Goal: Information Seeking & Learning: Learn about a topic

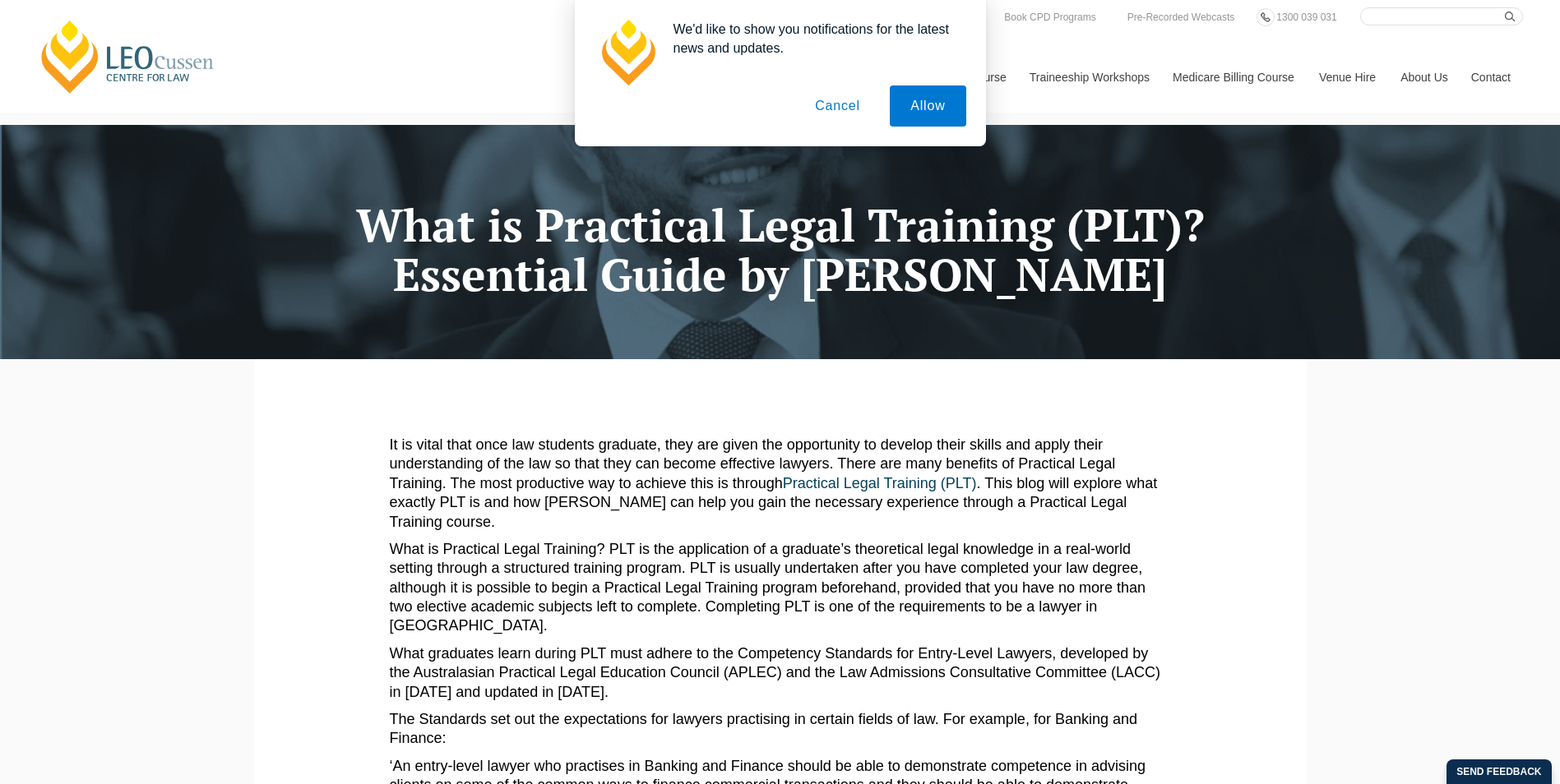
click at [971, 286] on h1 "What is Practical Legal Training (PLT)? Essential Guide by Leo Cussen" at bounding box center [780, 251] width 1028 height 99
click at [839, 100] on button "Cancel" at bounding box center [837, 105] width 87 height 41
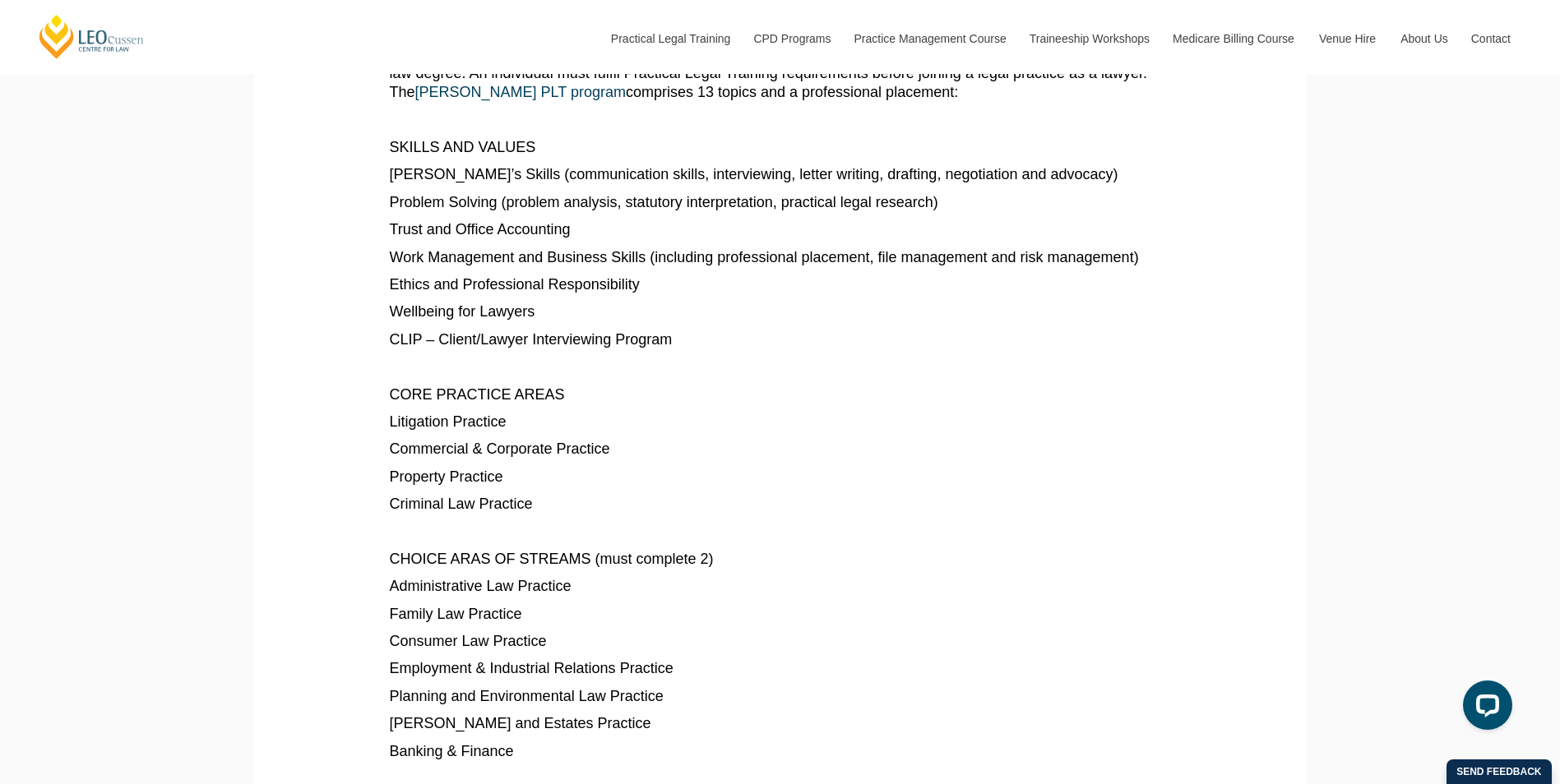
scroll to position [965, 0]
drag, startPoint x: 528, startPoint y: 476, endPoint x: 536, endPoint y: 461, distance: 17.0
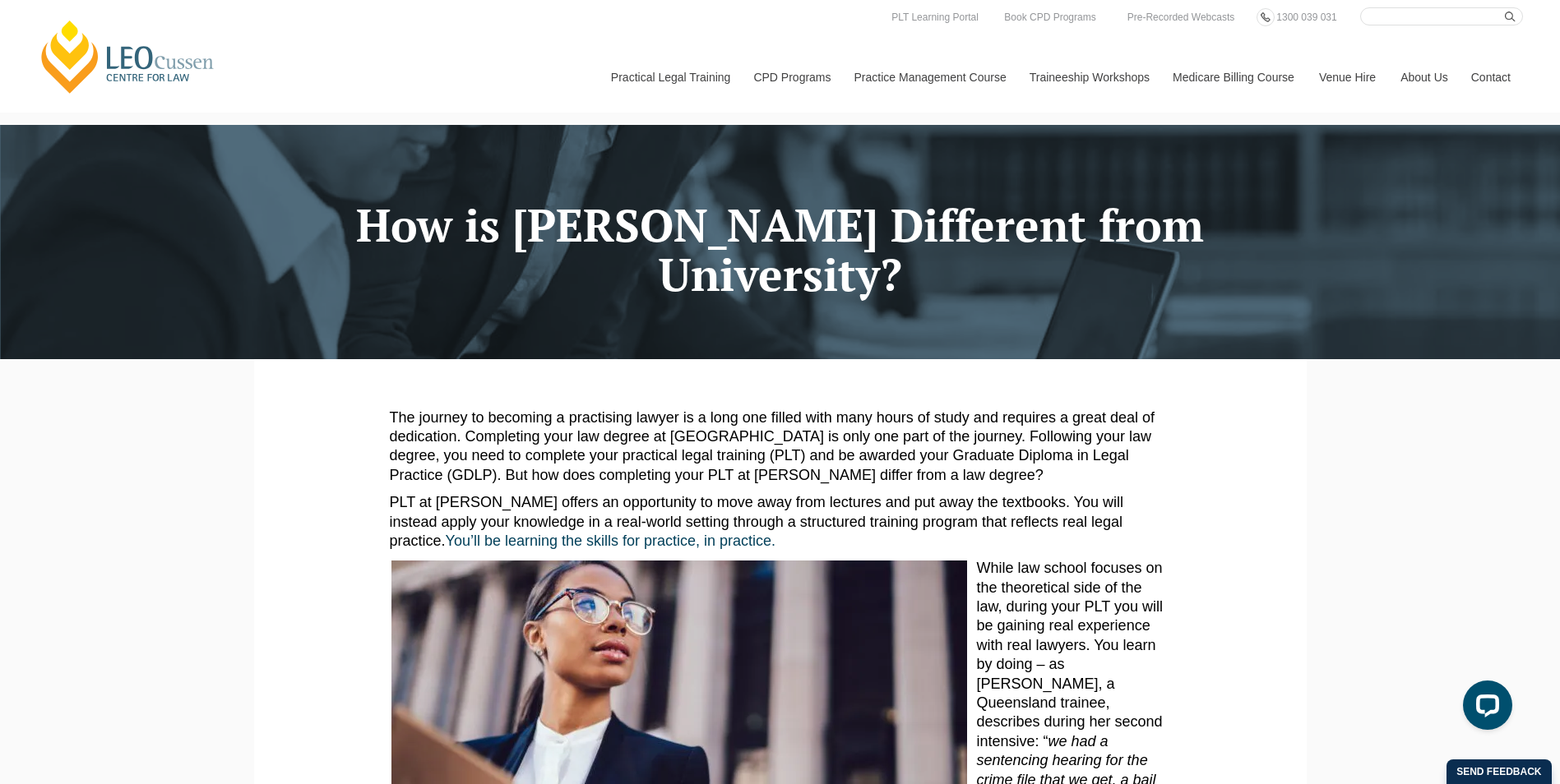
click at [103, 58] on link "[PERSON_NAME] Centre for Law" at bounding box center [127, 57] width 182 height 78
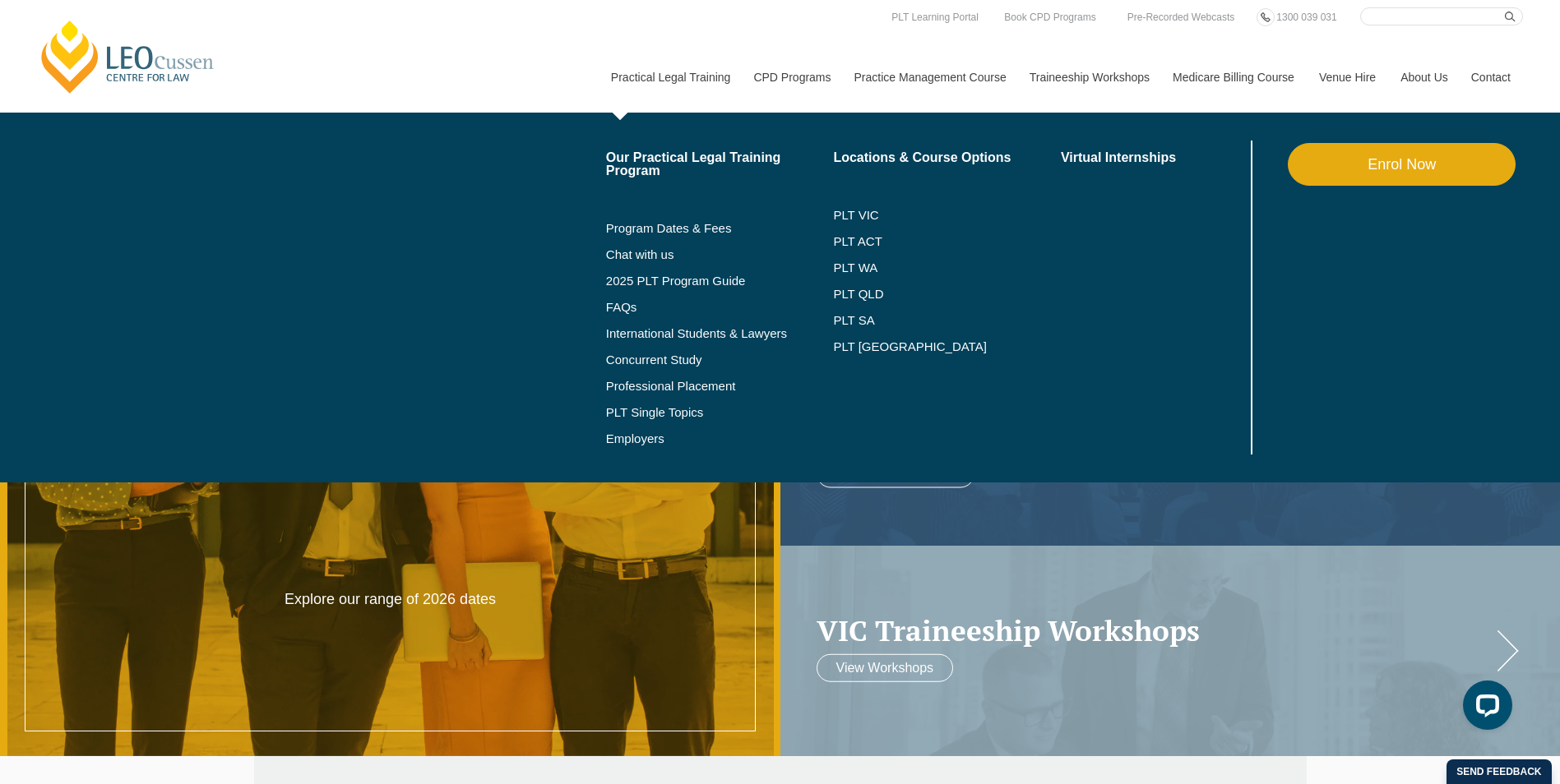
click at [851, 206] on li "PLT VIC" at bounding box center [947, 215] width 228 height 26
click at [851, 210] on link "PLT VIC" at bounding box center [947, 215] width 228 height 13
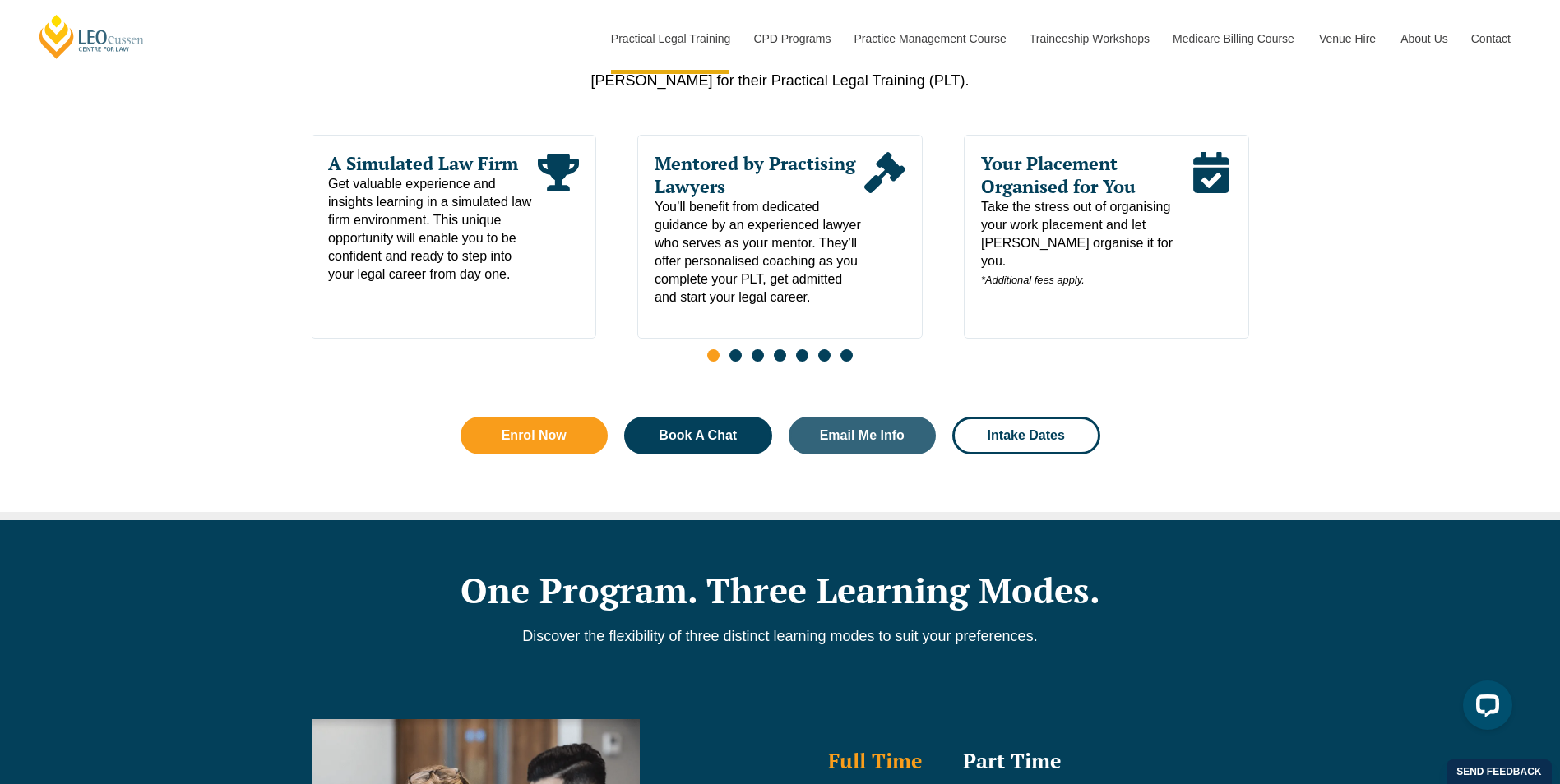
scroll to position [740, 0]
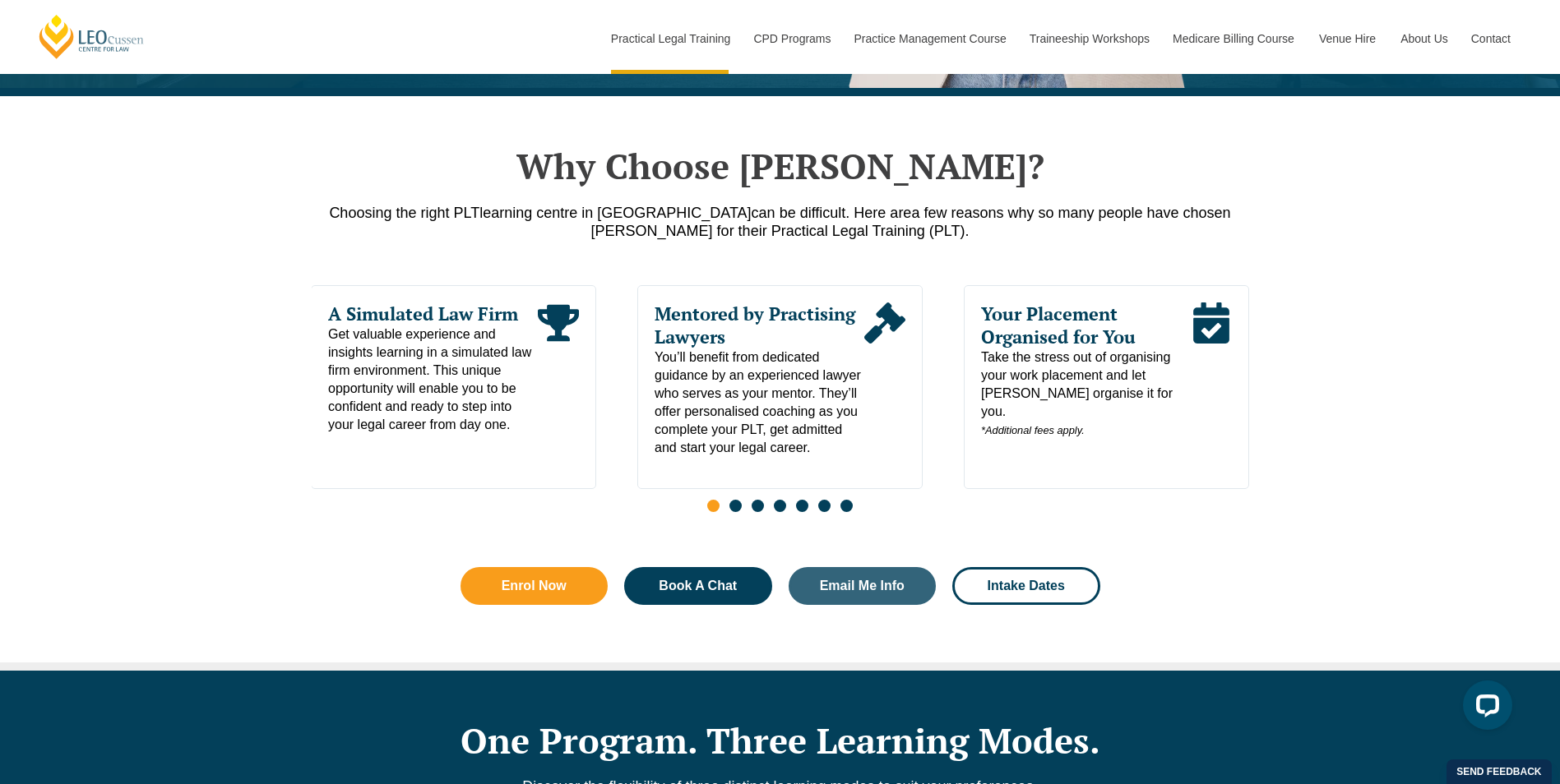
click at [993, 433] on div "Your Placement Organised for You Take the stress out of organising your work pl…" at bounding box center [1106, 387] width 286 height 204
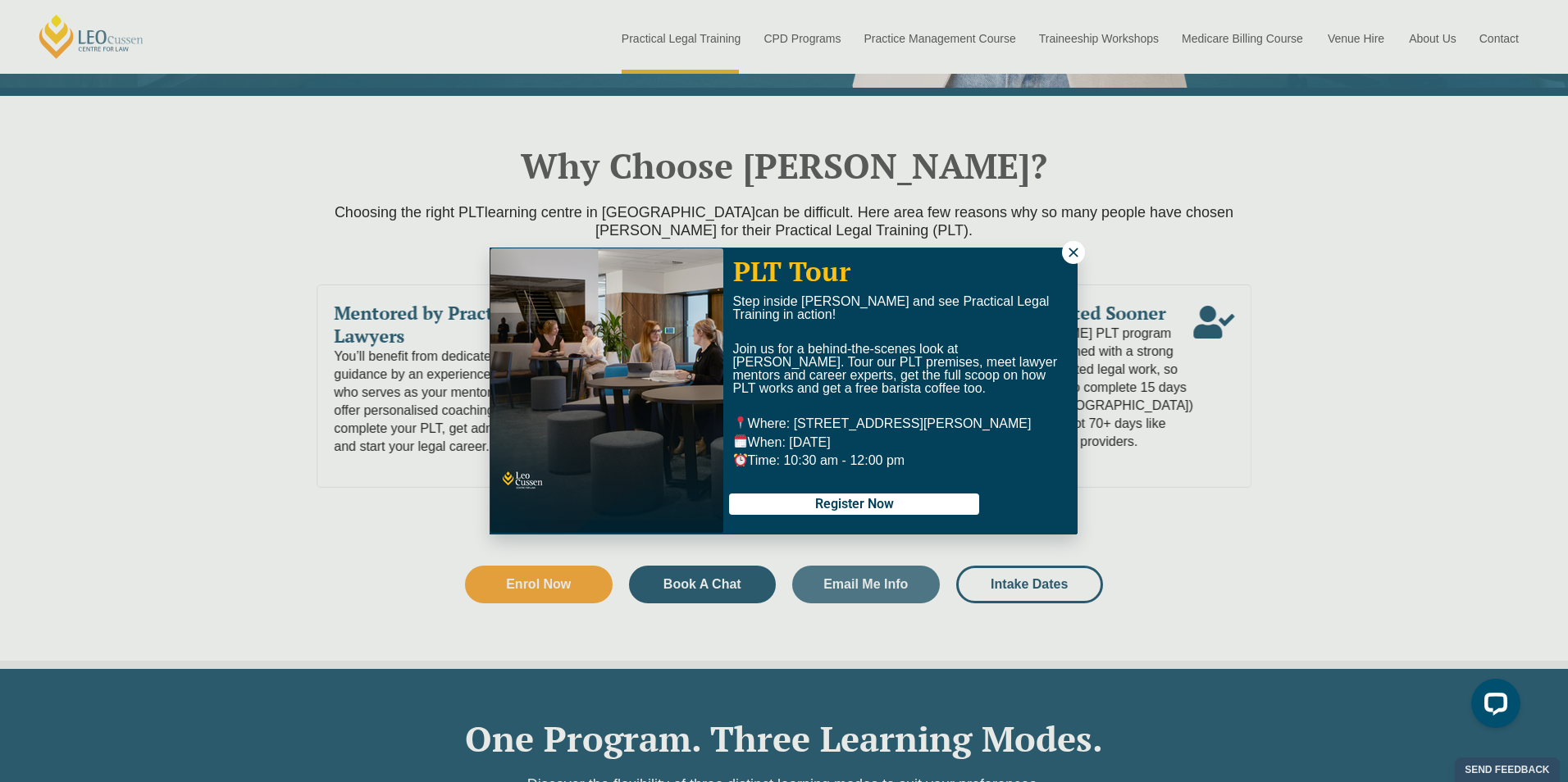
click at [1073, 252] on icon at bounding box center [1072, 251] width 9 height 9
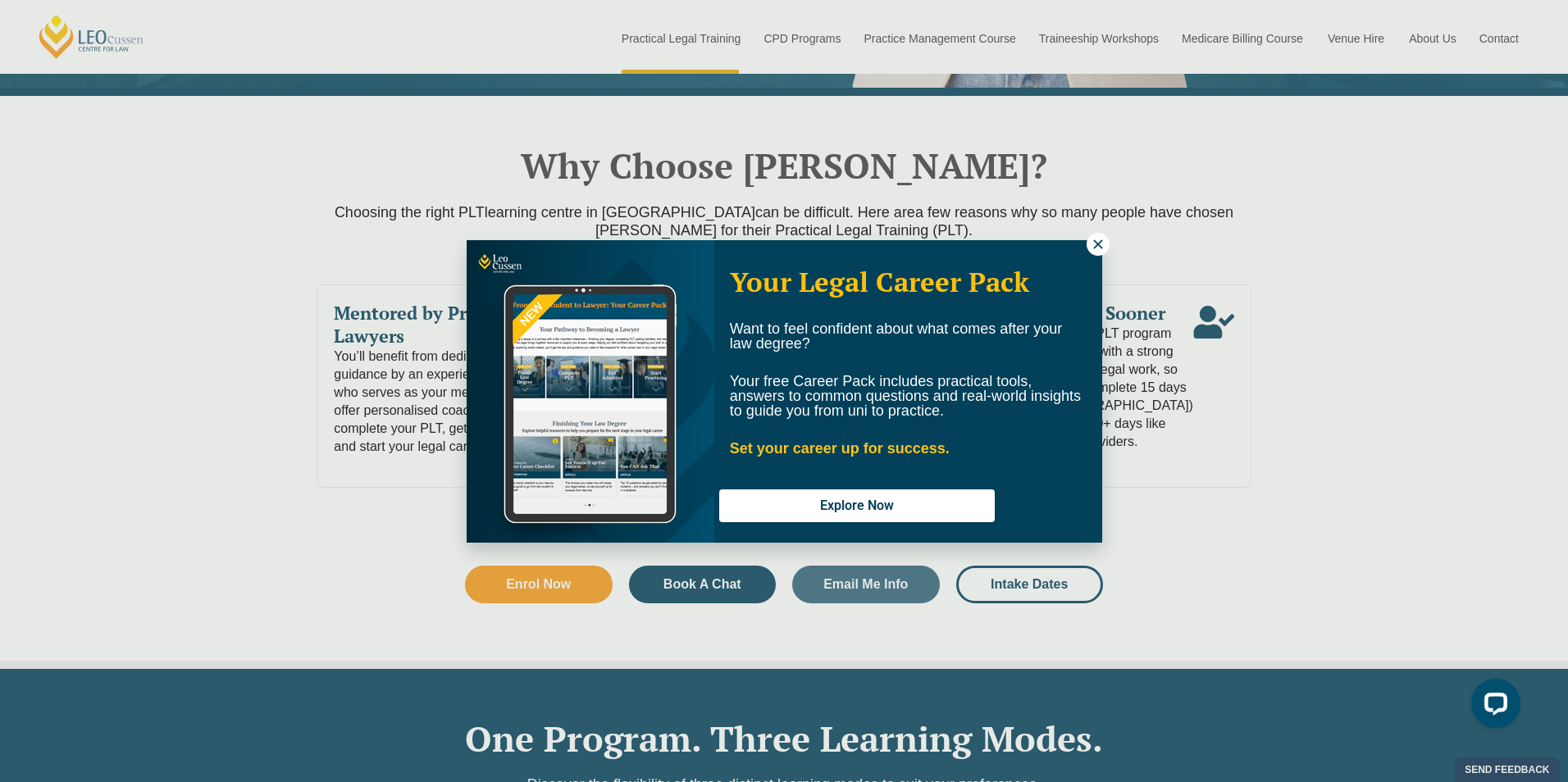
drag, startPoint x: 1097, startPoint y: 246, endPoint x: 851, endPoint y: 328, distance: 259.3
click at [1097, 245] on icon at bounding box center [1098, 244] width 15 height 15
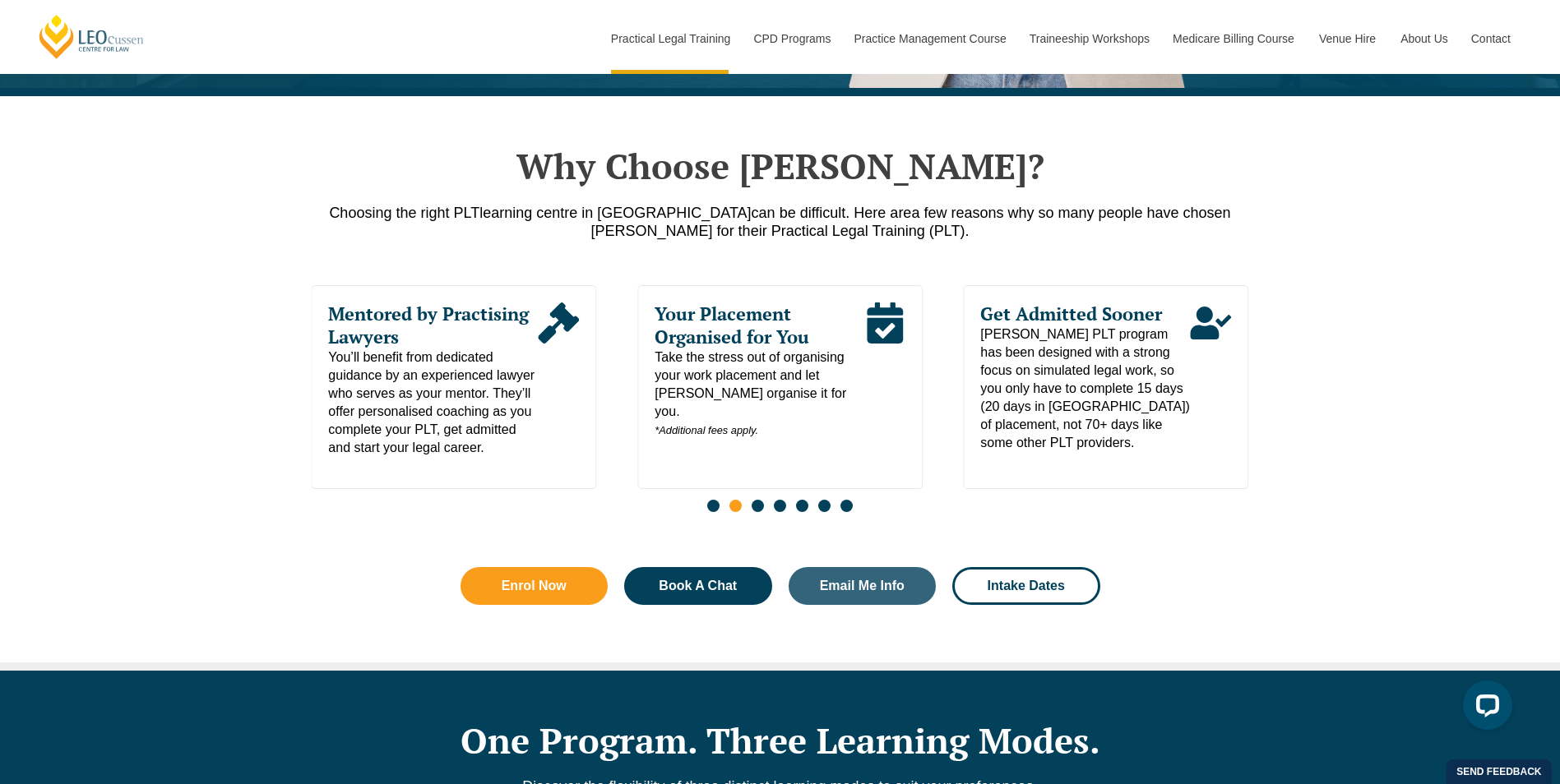
click at [755, 512] on span "Go to slide 3" at bounding box center [758, 505] width 12 height 12
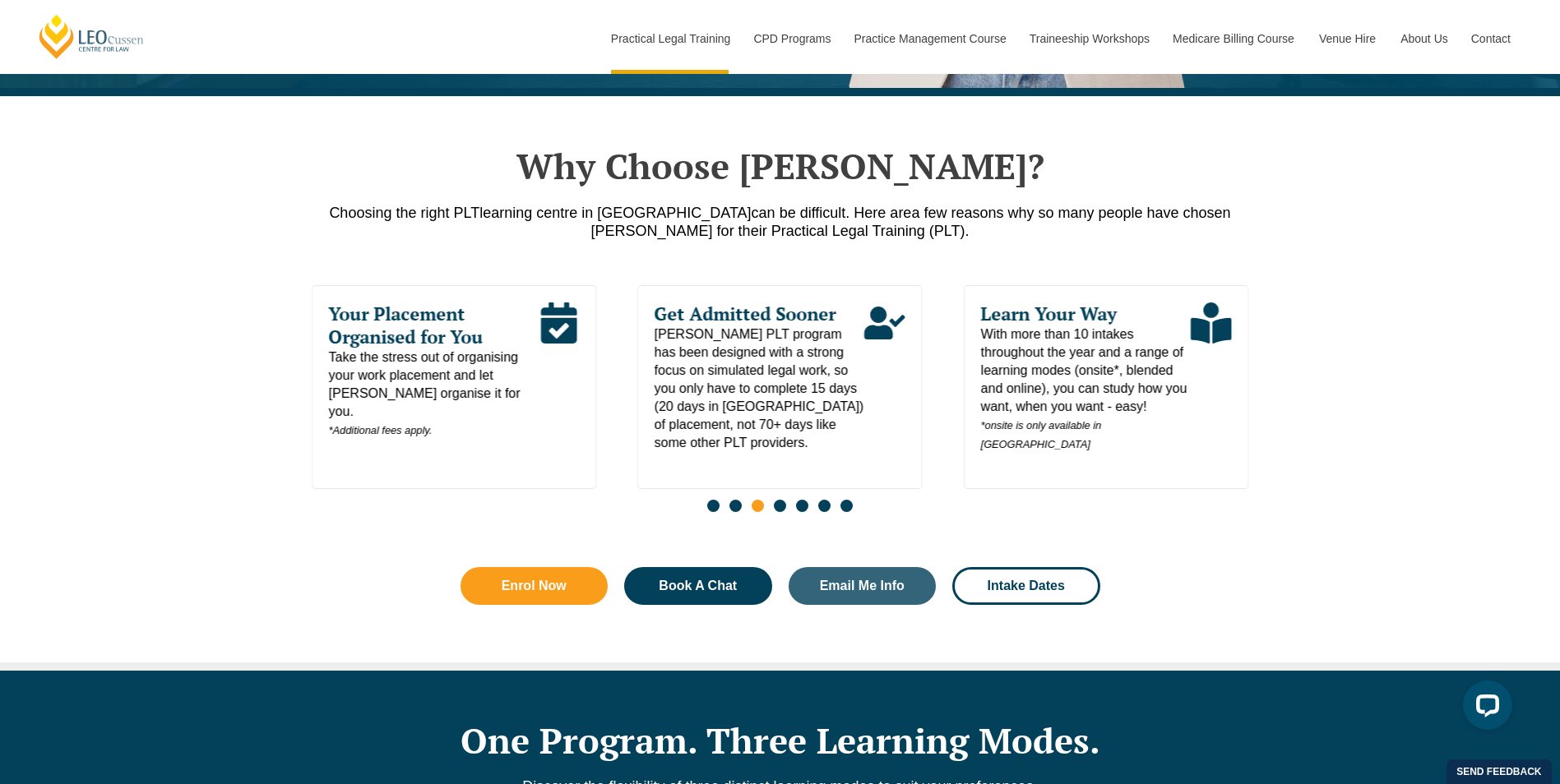
click at [779, 512] on span "Go to slide 4" at bounding box center [780, 505] width 12 height 12
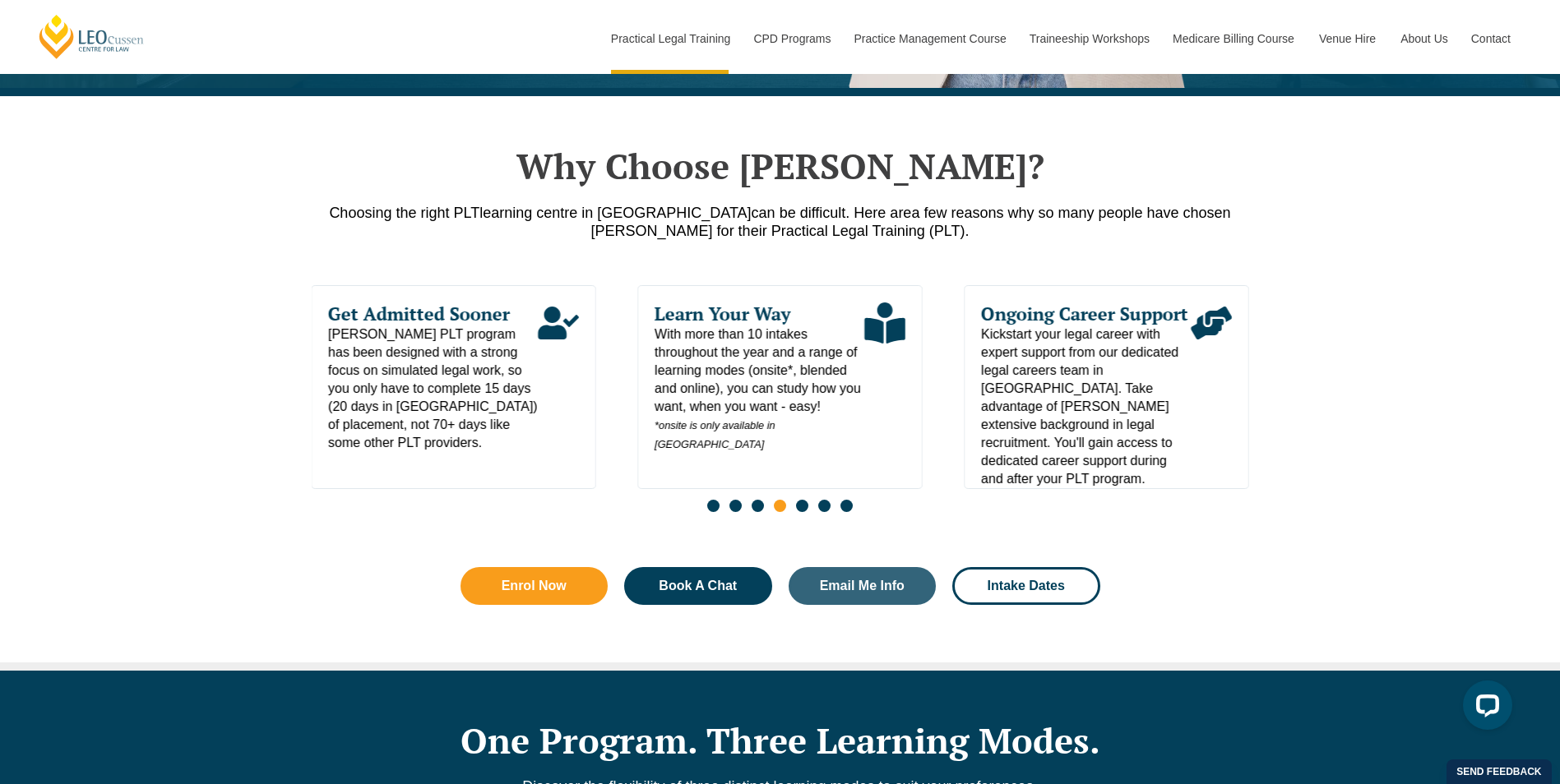
click at [800, 512] on span "Go to slide 5" at bounding box center [802, 505] width 12 height 12
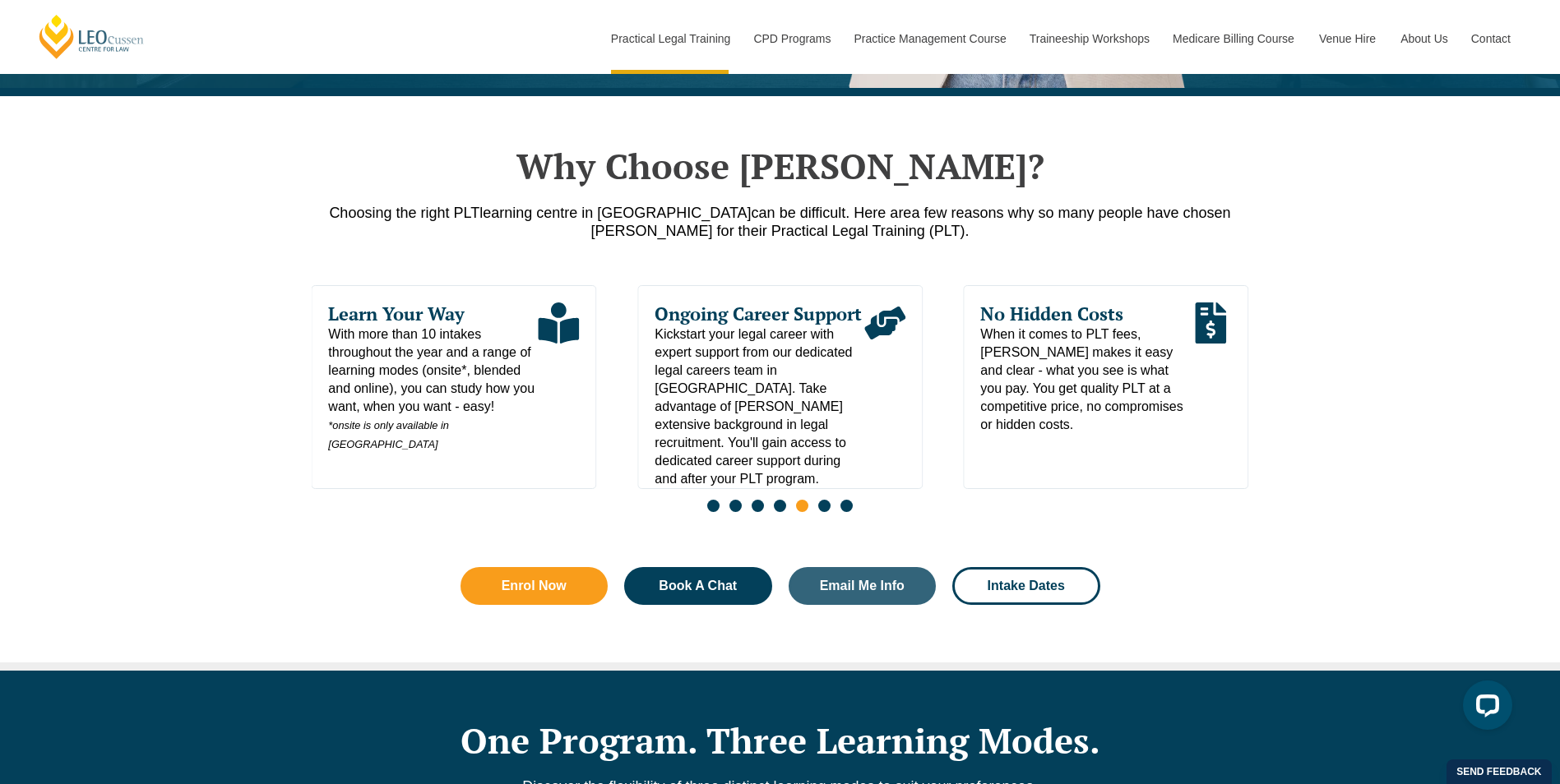
click at [821, 512] on span "Go to slide 6" at bounding box center [824, 505] width 12 height 12
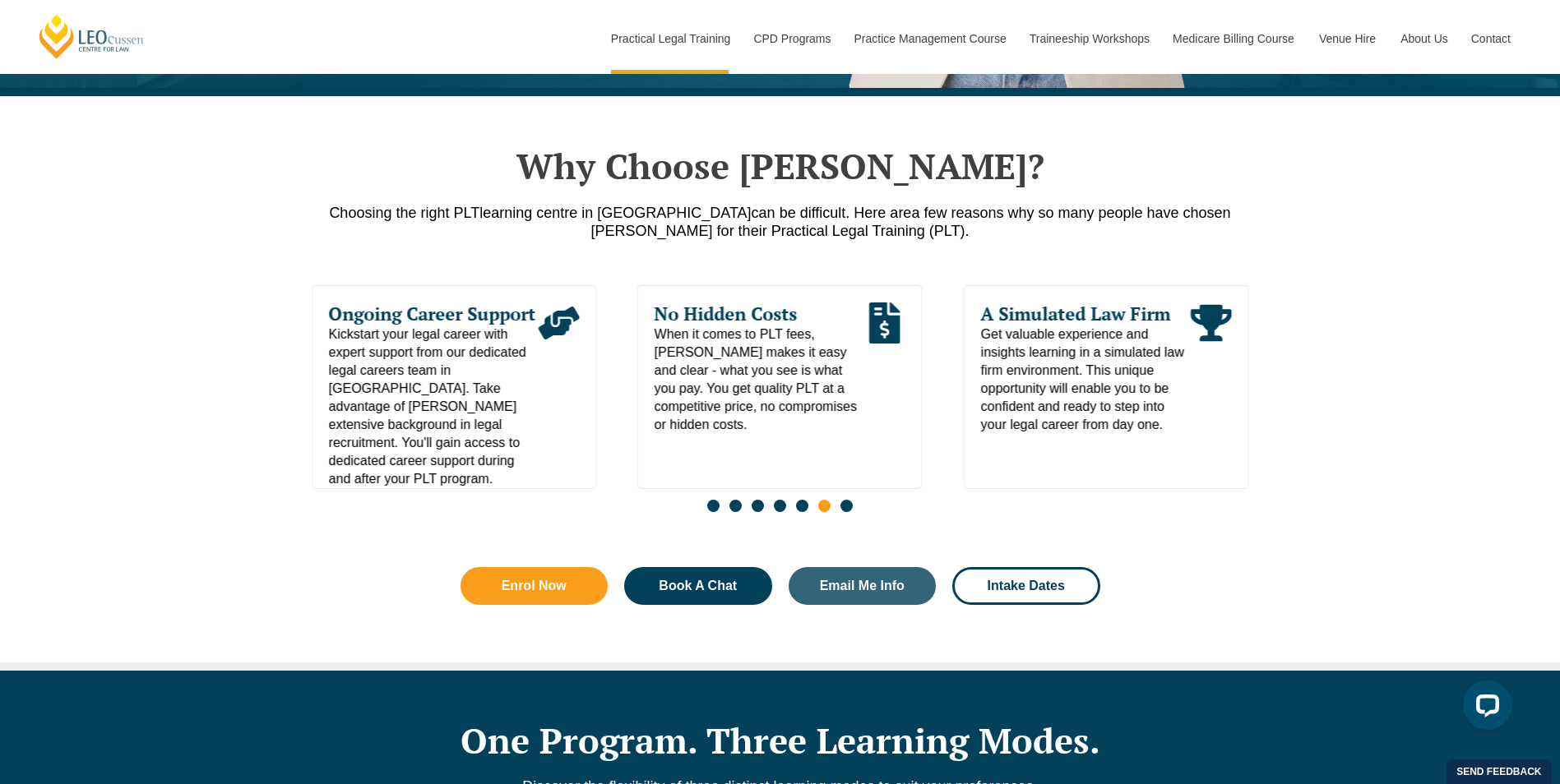
click at [846, 511] on span "Go to slide 7" at bounding box center [846, 505] width 12 height 12
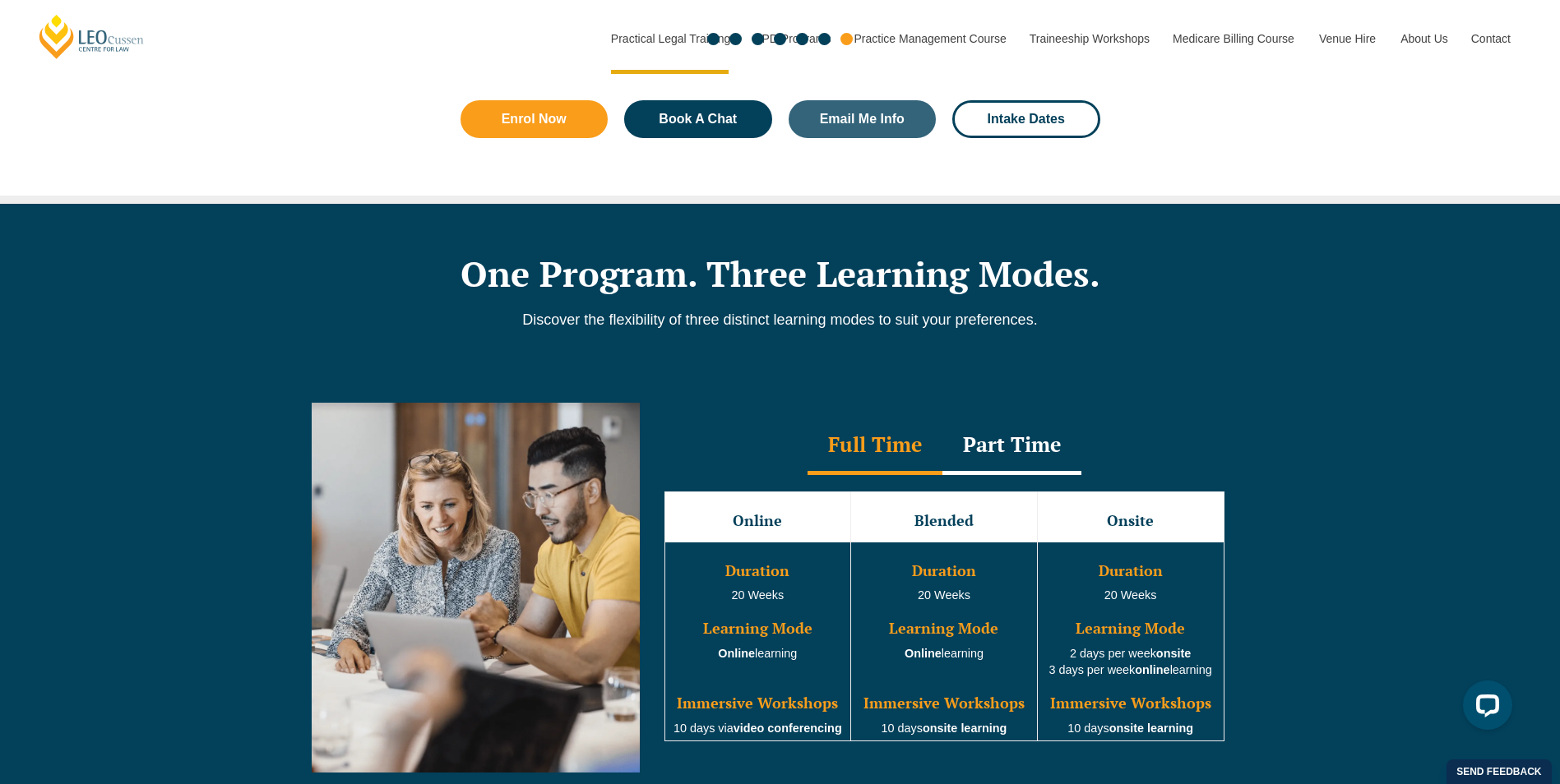
scroll to position [1397, 0]
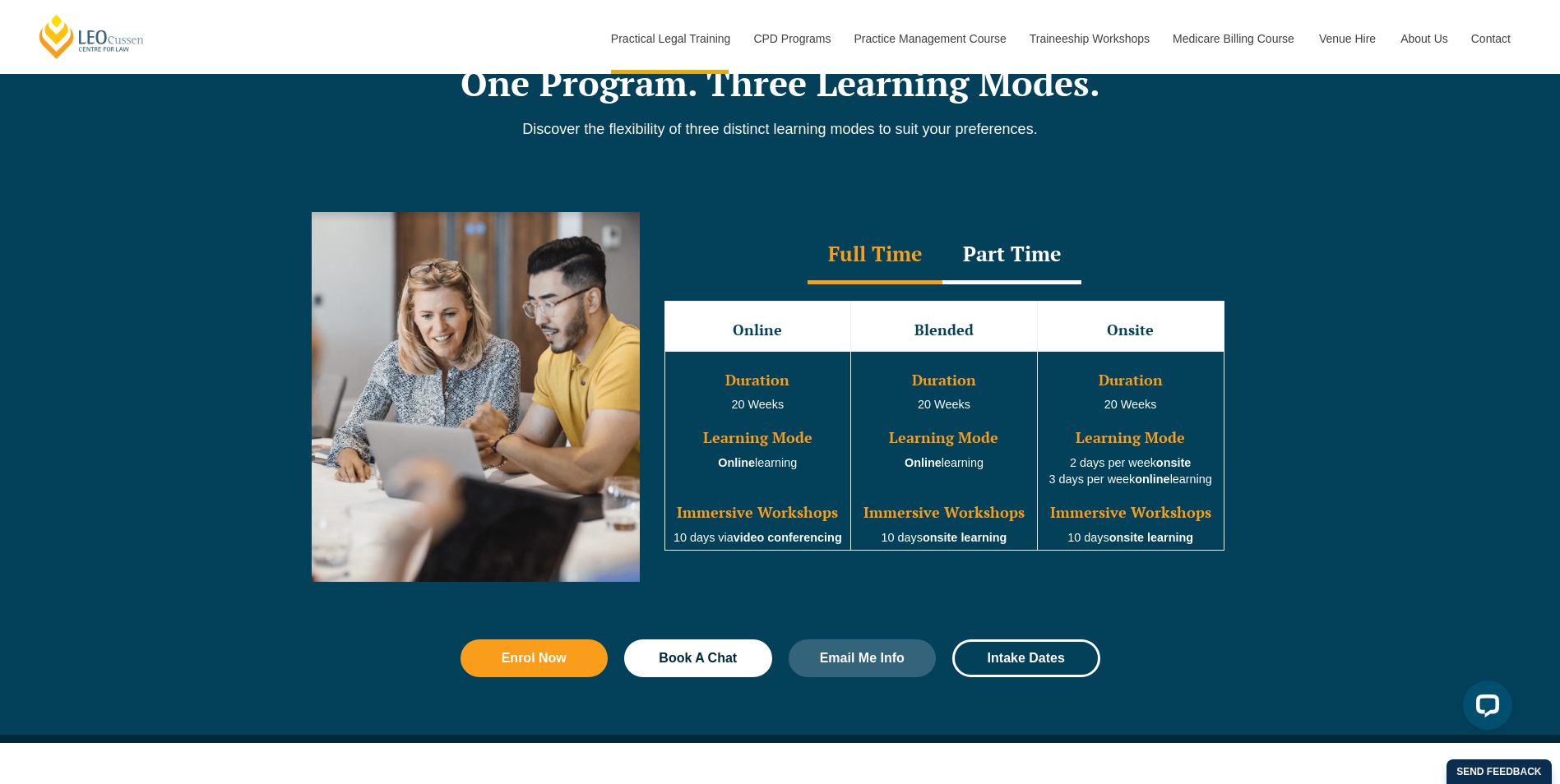
click at [1011, 250] on div "Part Time" at bounding box center [1012, 256] width 139 height 58
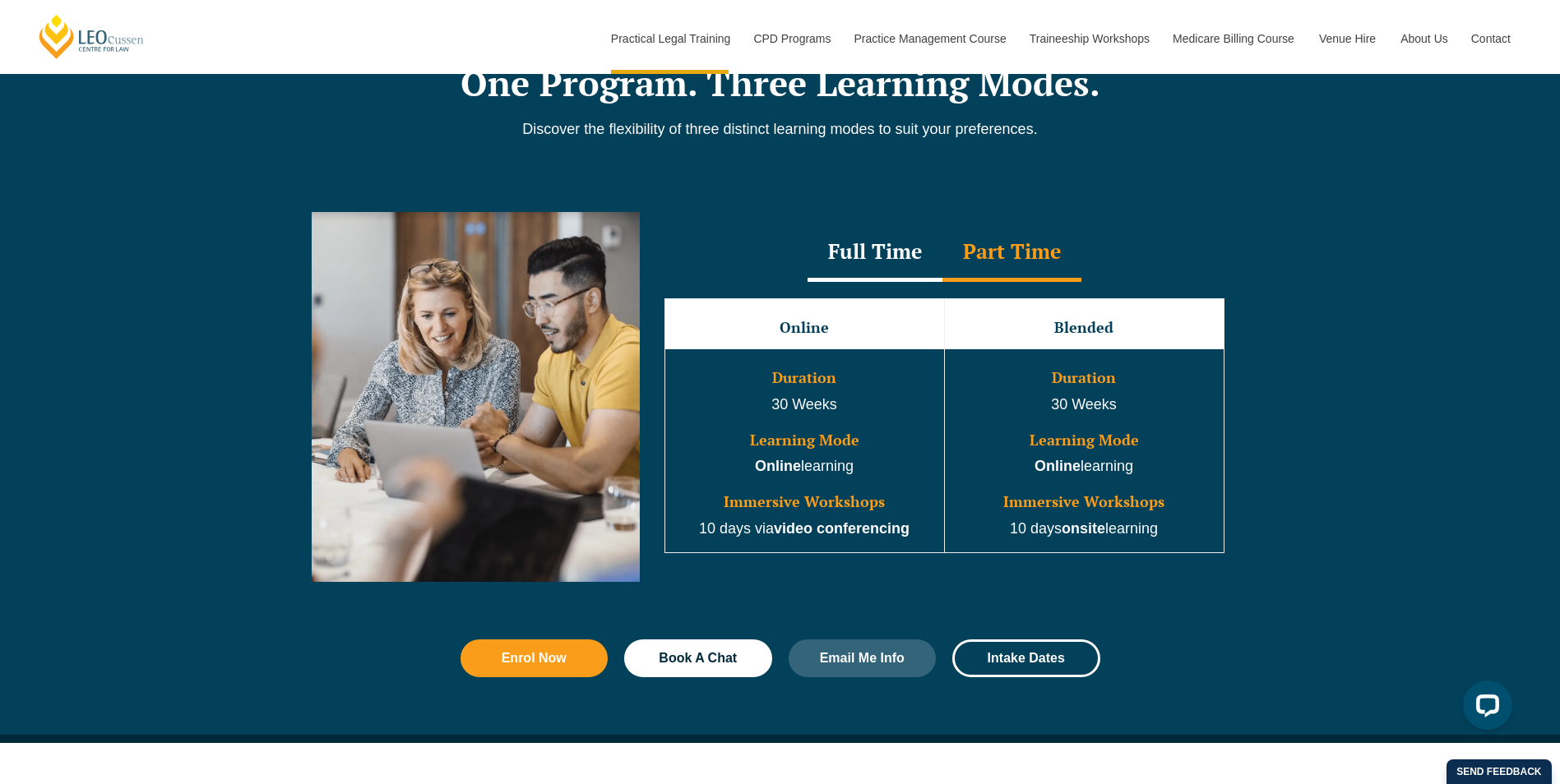
click at [920, 250] on div "Full Time" at bounding box center [874, 254] width 134 height 58
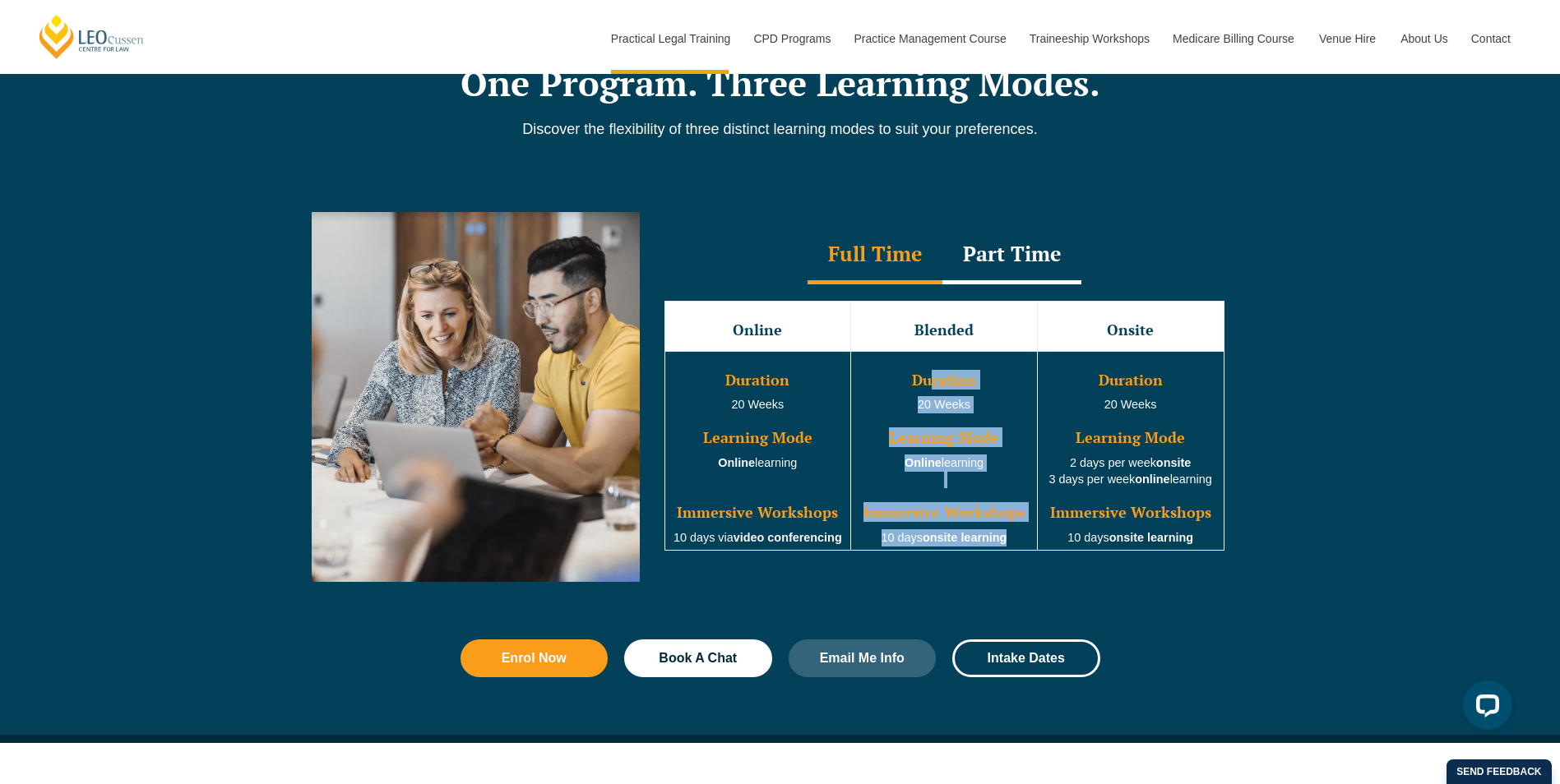
drag, startPoint x: 930, startPoint y: 388, endPoint x: 1016, endPoint y: 554, distance: 187.0
click at [1016, 551] on td "Duration 20 Weeks Learning Mode Online learning Immersive Workshops 10 days ons…" at bounding box center [945, 451] width 187 height 200
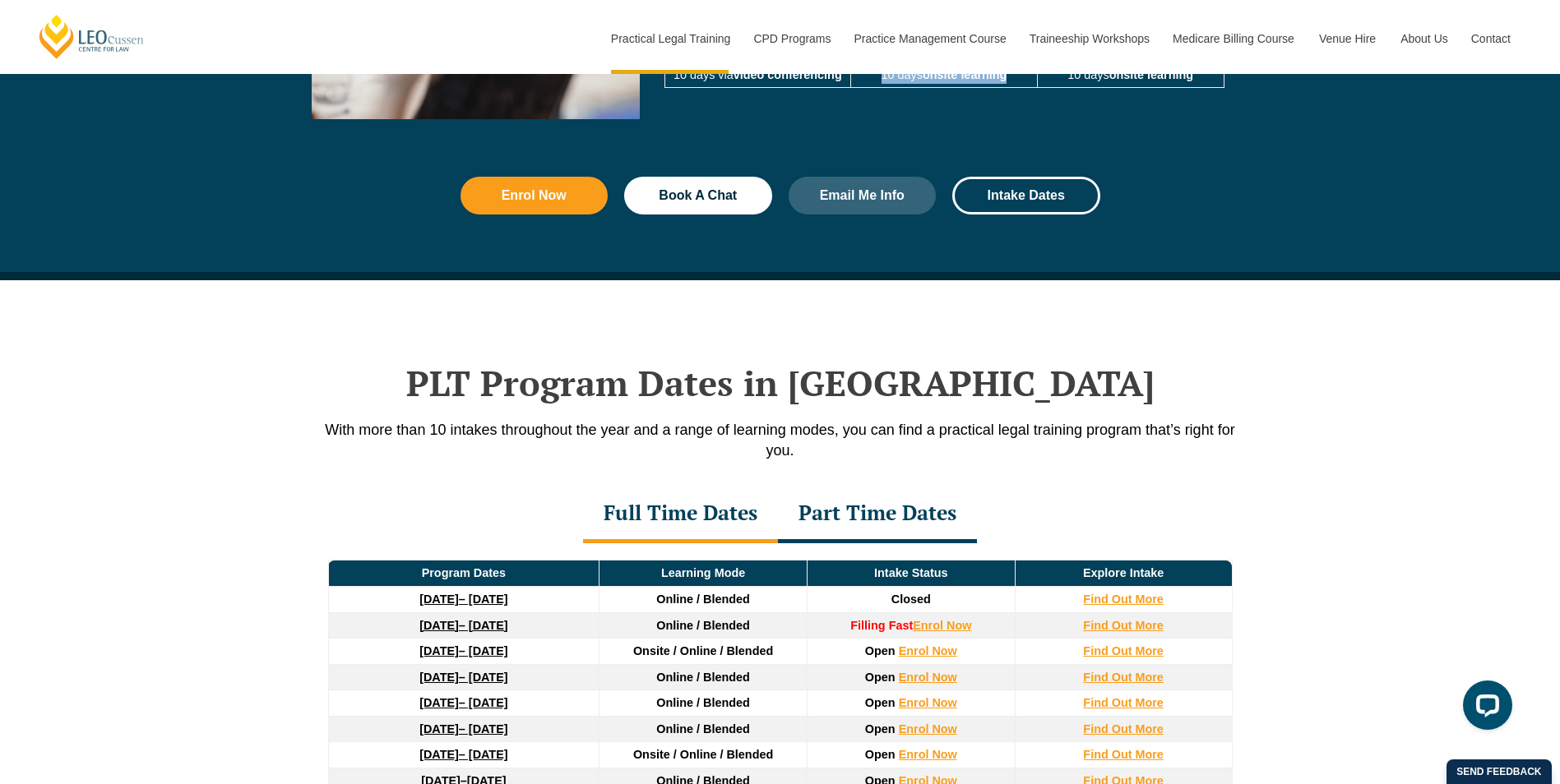
scroll to position [1890, 0]
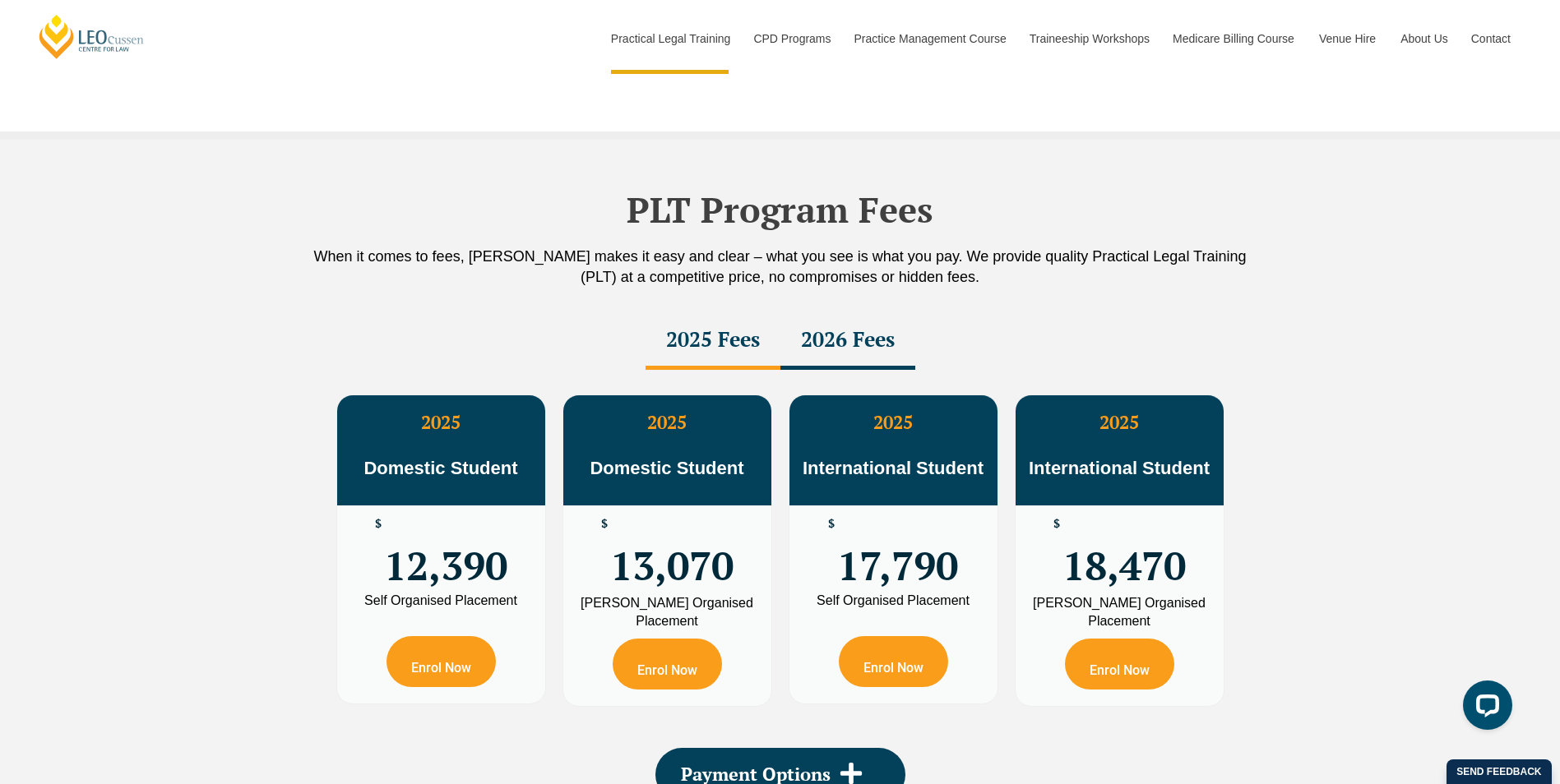
drag, startPoint x: 950, startPoint y: 430, endPoint x: 940, endPoint y: 503, distance: 73.7
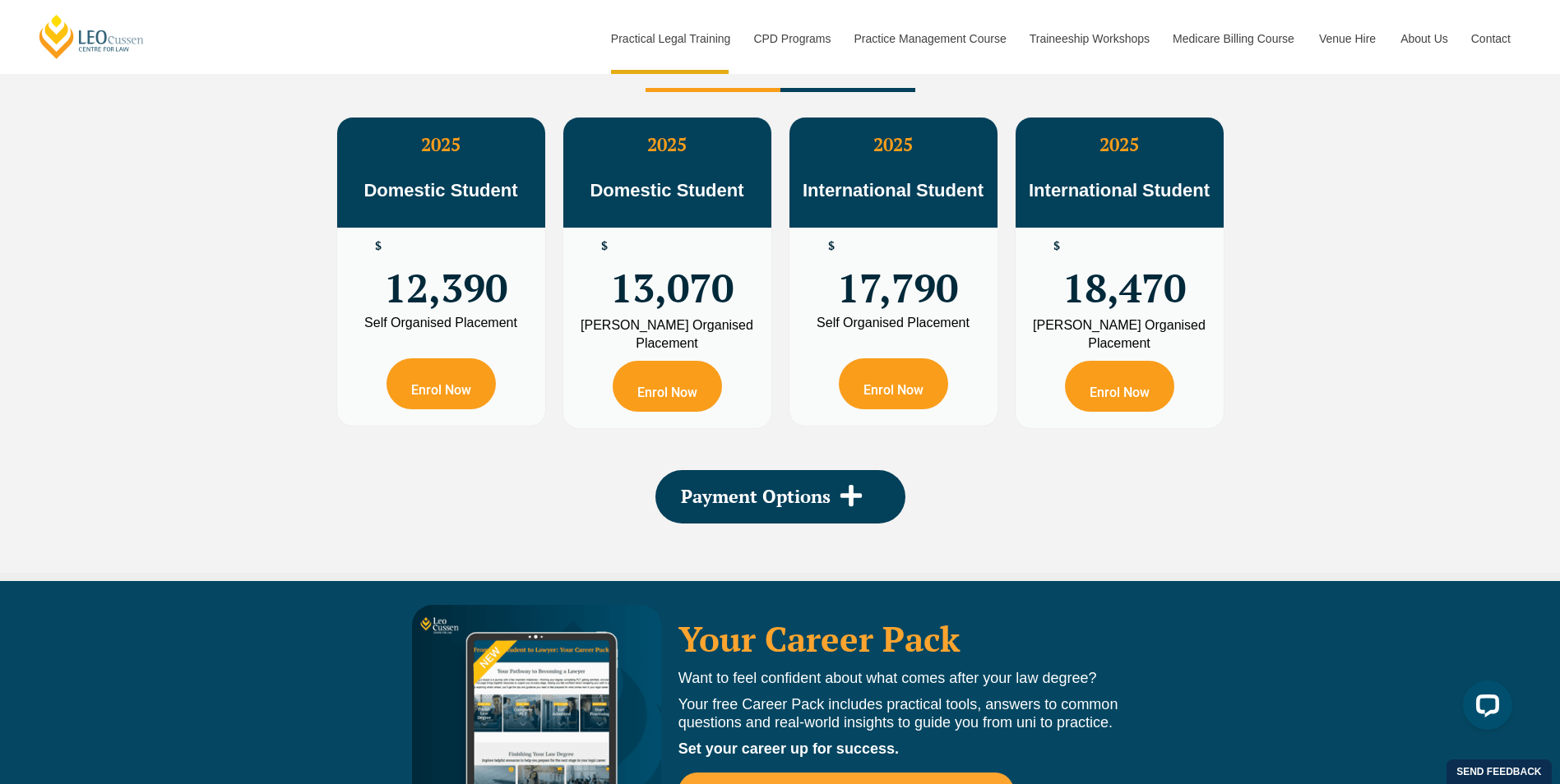
drag, startPoint x: 938, startPoint y: 334, endPoint x: 935, endPoint y: 399, distance: 65.1
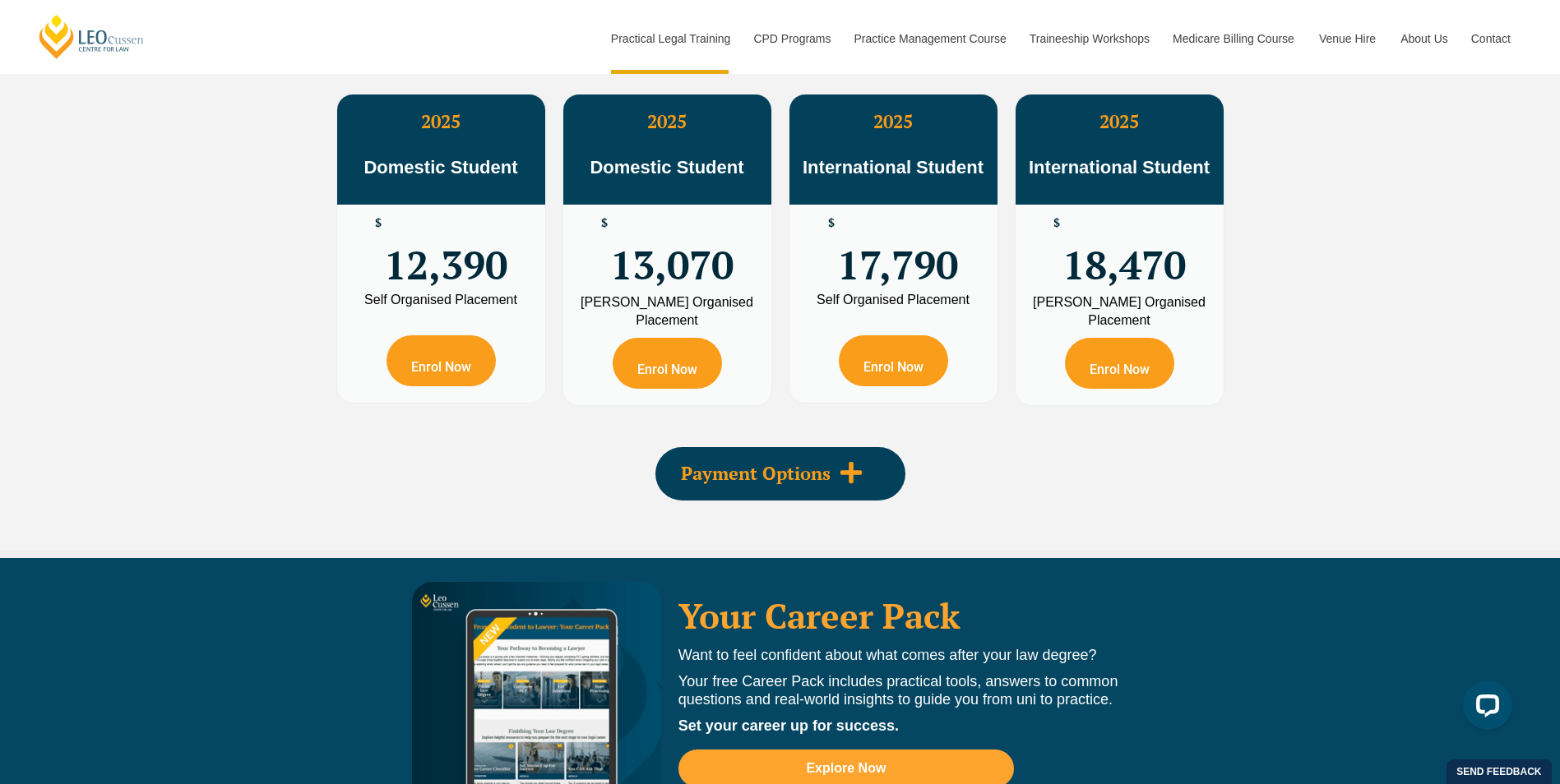
click at [874, 487] on div "Payment Options" at bounding box center [780, 474] width 250 height 54
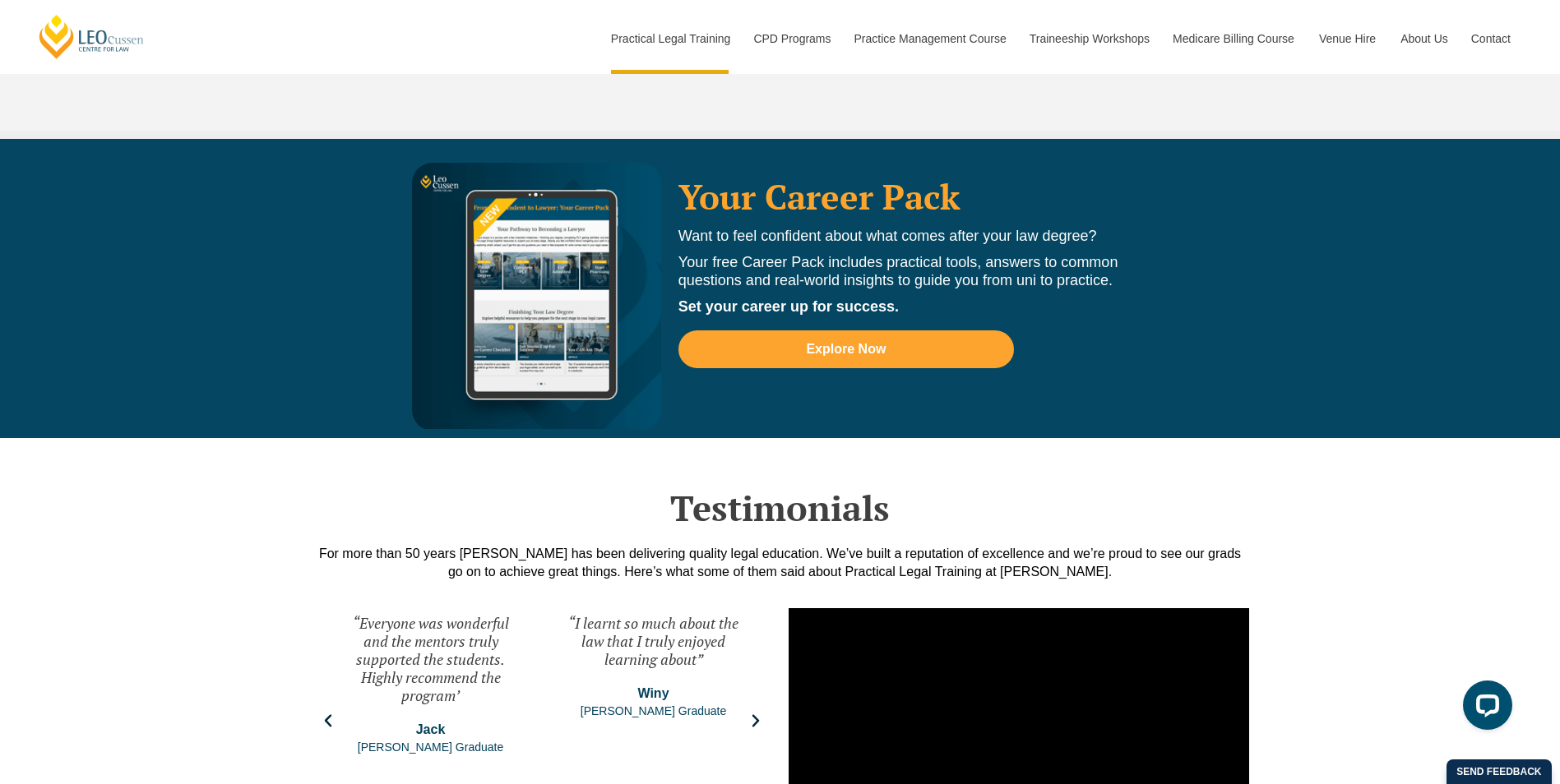
scroll to position [3789, 0]
